Goal: Find specific page/section: Find specific page/section

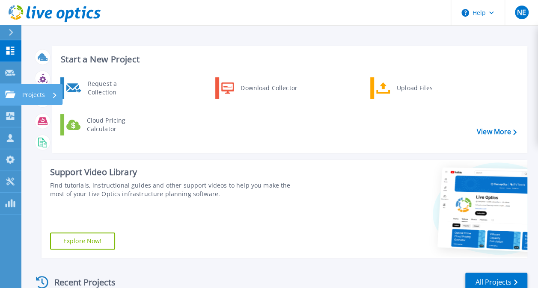
click at [12, 92] on icon at bounding box center [10, 94] width 10 height 7
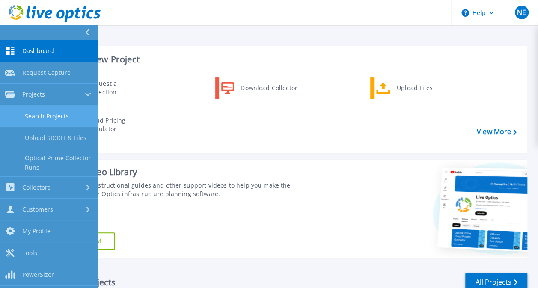
click at [58, 119] on link "Search Projects" at bounding box center [49, 117] width 98 height 22
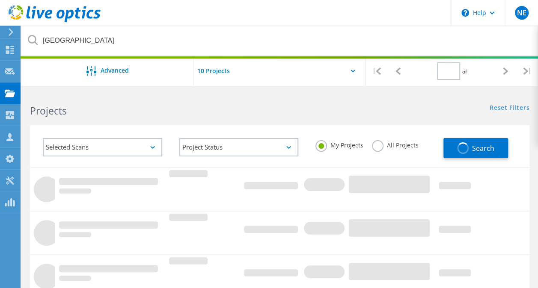
type input "1"
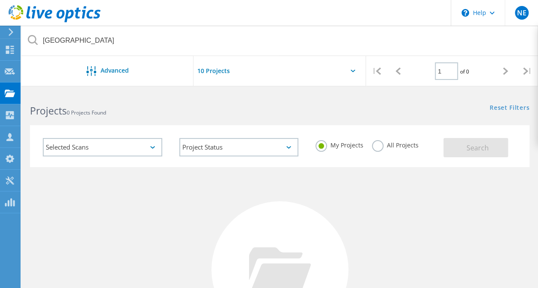
click at [380, 147] on label "All Projects" at bounding box center [395, 144] width 47 height 8
click at [0, 0] on input "All Projects" at bounding box center [0, 0] width 0 height 0
click at [475, 144] on span "Search" at bounding box center [477, 147] width 22 height 9
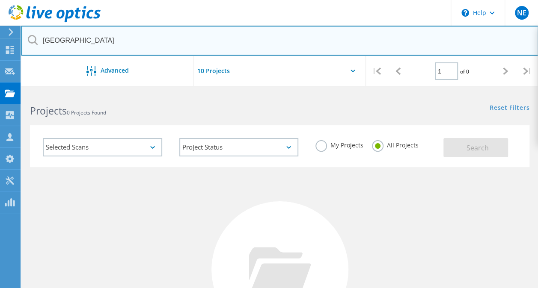
click at [77, 36] on input "[GEOGRAPHIC_DATA]" at bounding box center [279, 41] width 517 height 30
type input "[GEOGRAPHIC_DATA]"
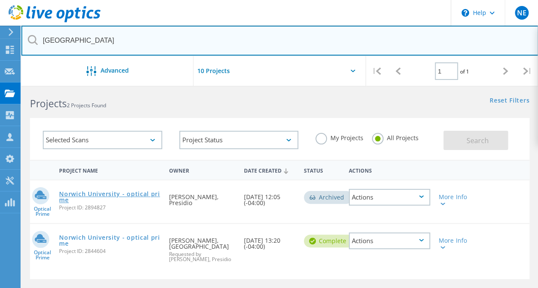
scroll to position [8, 0]
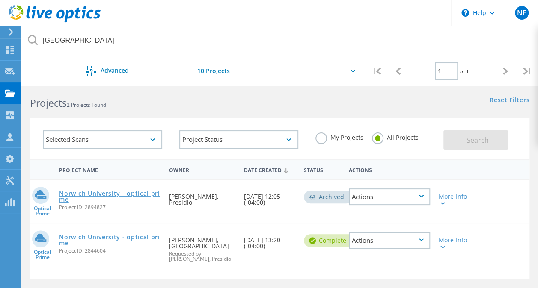
click at [112, 194] on link "Norwich University - optical prime" at bounding box center [109, 197] width 101 height 12
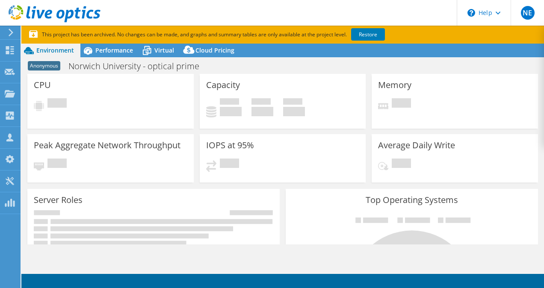
select select "USD"
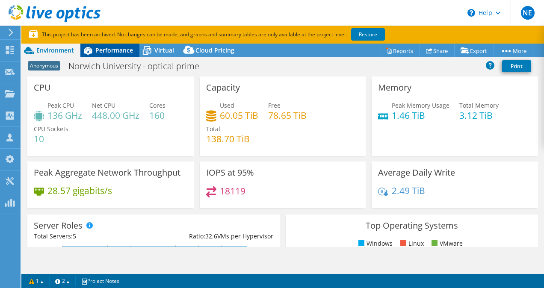
click at [106, 50] on span "Performance" at bounding box center [114, 50] width 38 height 8
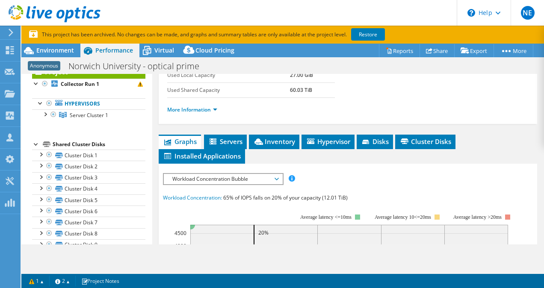
scroll to position [137, 0]
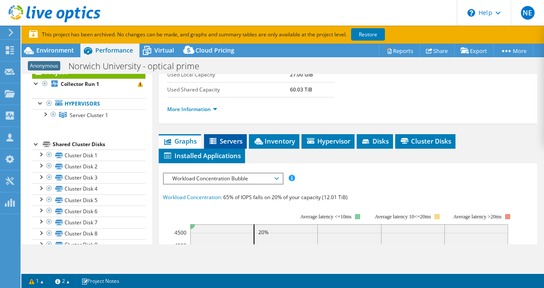
click at [235, 145] on span "Servers" at bounding box center [225, 141] width 34 height 9
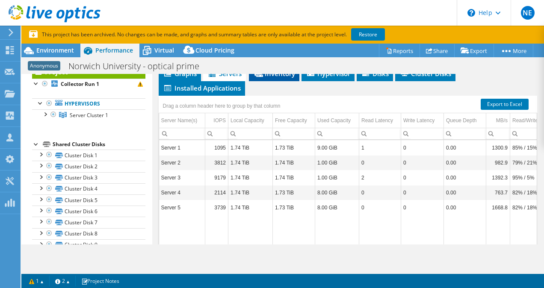
scroll to position [204, 0]
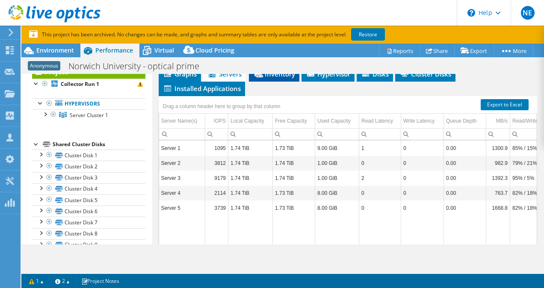
click at [280, 78] on span "Inventory" at bounding box center [274, 74] width 42 height 9
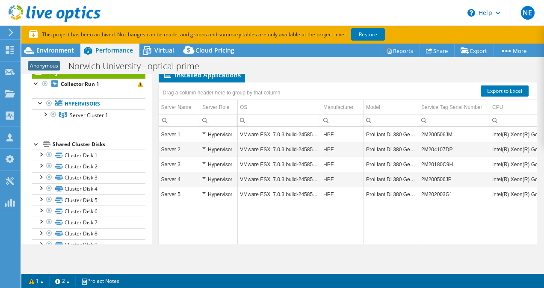
scroll to position [217, 0]
